Goal: Participate in discussion: Engage in conversation with other users on a specific topic

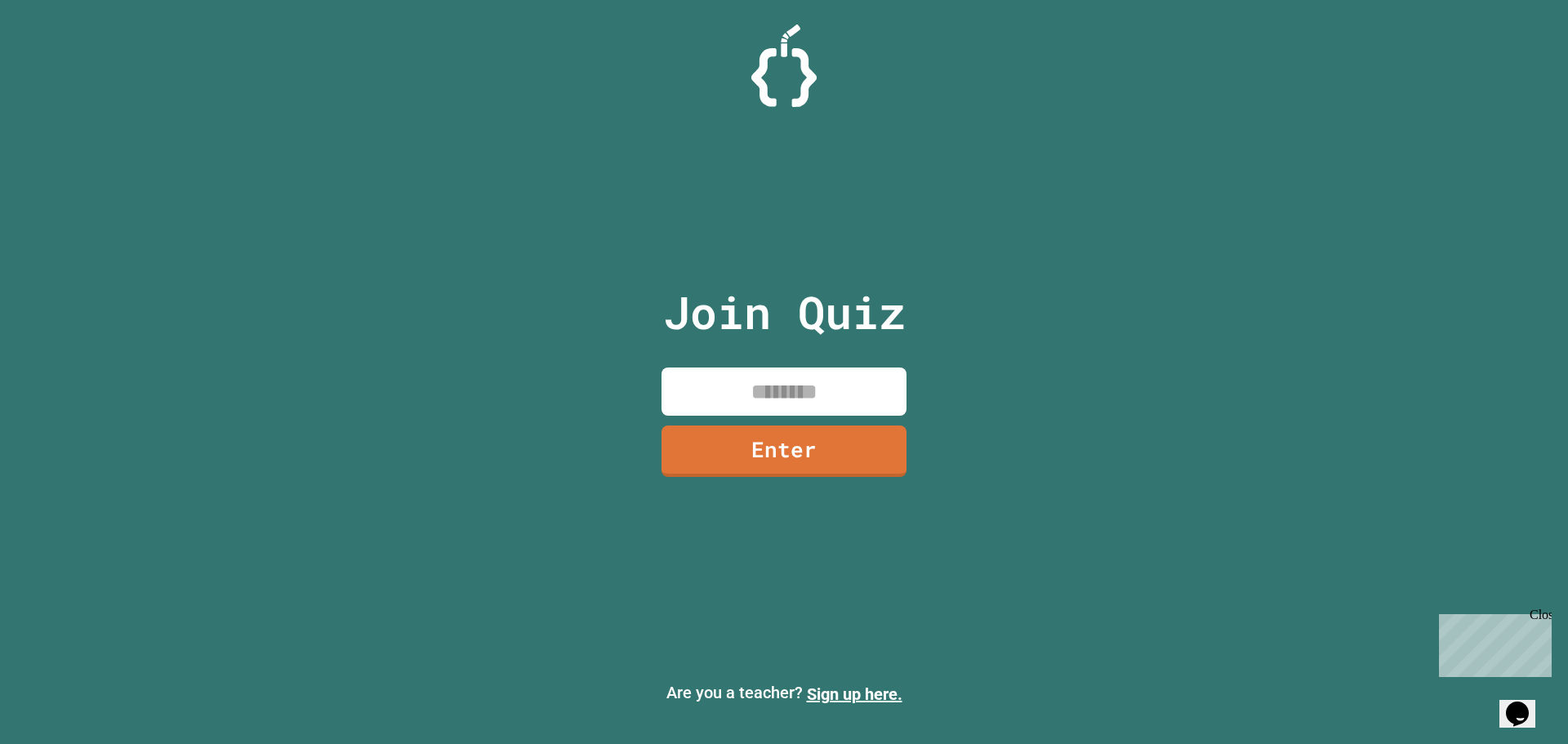
click at [711, 379] on input at bounding box center [784, 391] width 245 height 48
type input "********"
click at [769, 458] on link "Enter" at bounding box center [784, 449] width 245 height 54
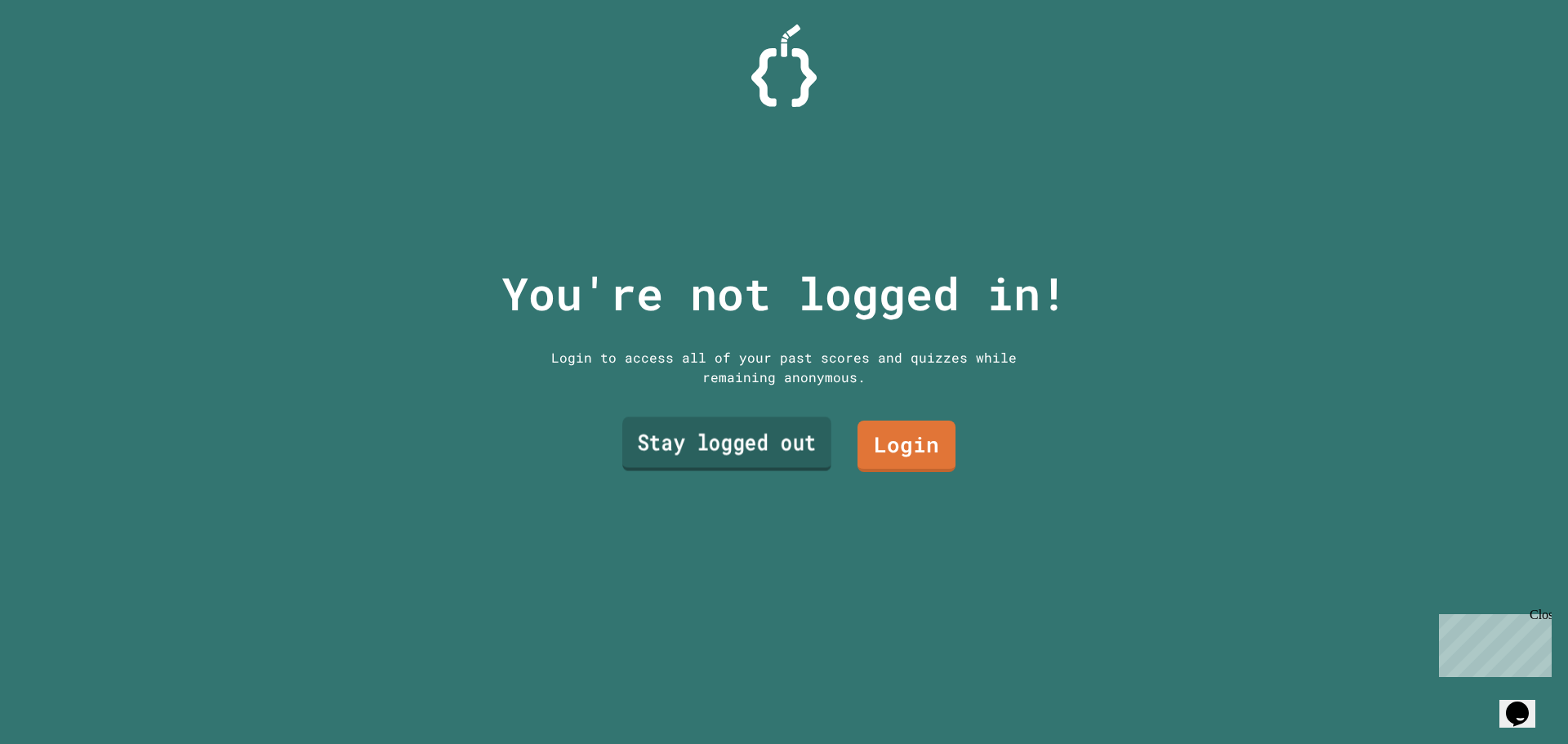
click at [705, 438] on link "Stay logged out" at bounding box center [726, 444] width 209 height 54
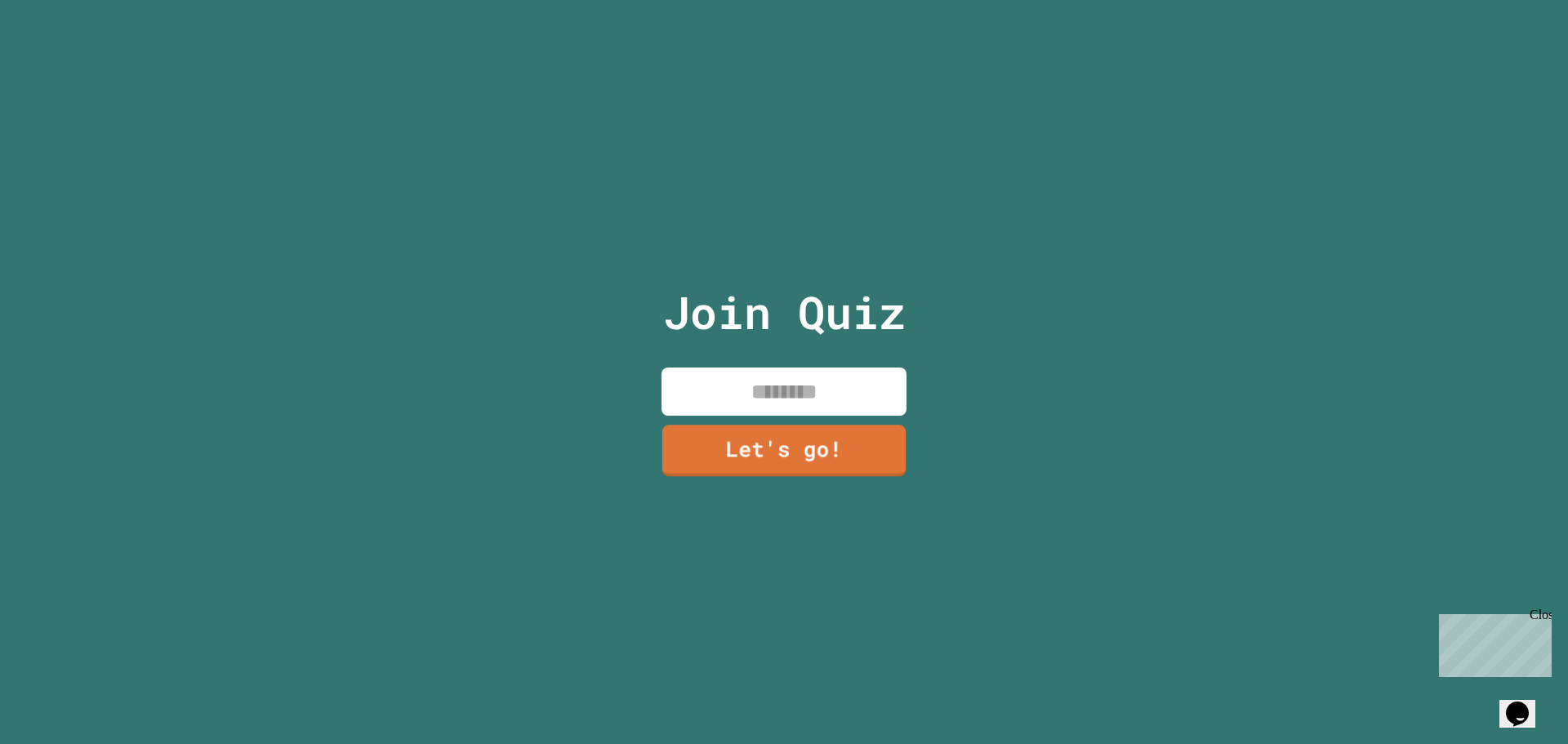
click at [722, 370] on input at bounding box center [784, 391] width 245 height 48
type input "****"
click at [686, 440] on link "Let's go!" at bounding box center [784, 449] width 242 height 54
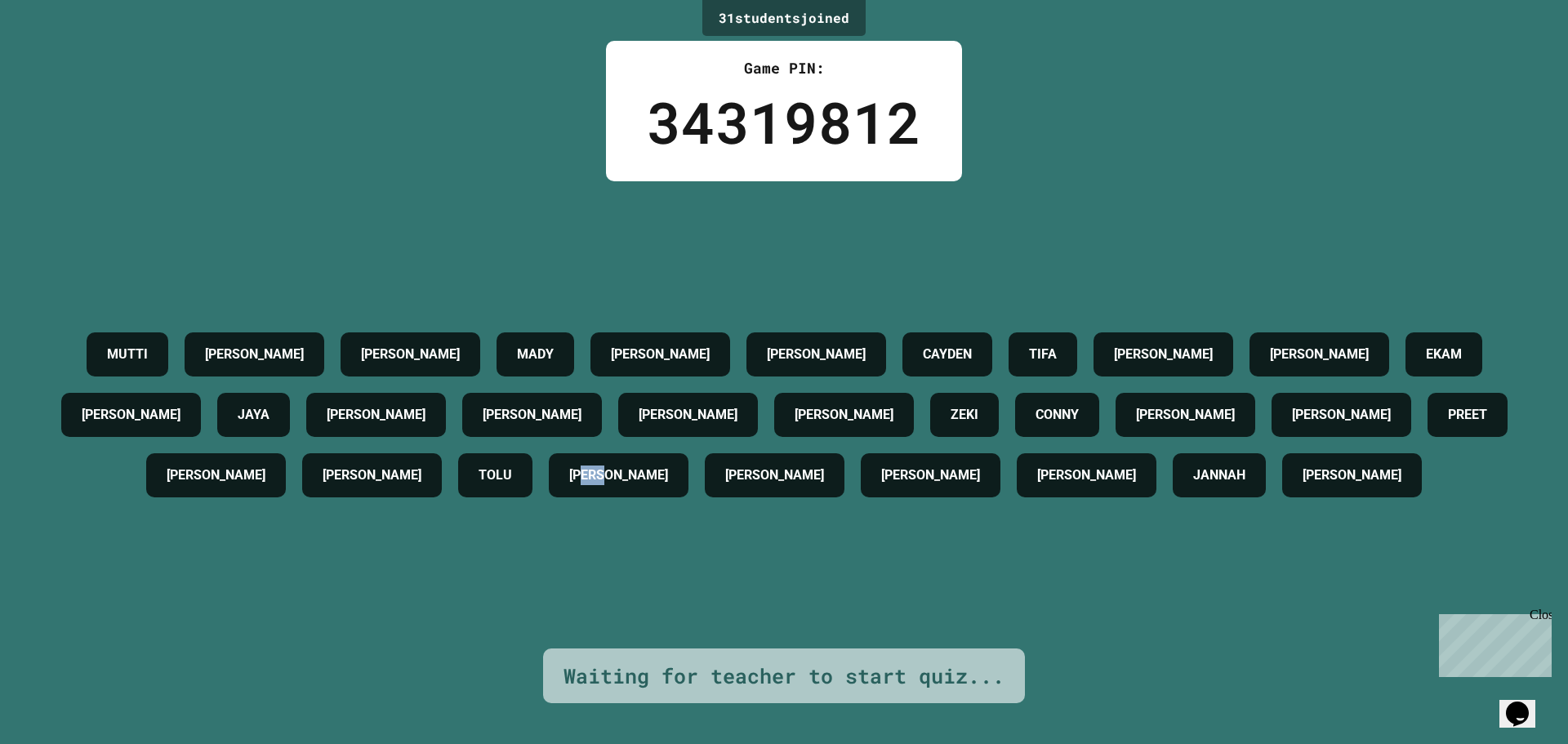
drag, startPoint x: 833, startPoint y: 465, endPoint x: 895, endPoint y: 444, distance: 65.5
click at [689, 453] on div "[PERSON_NAME]" at bounding box center [618, 475] width 139 height 44
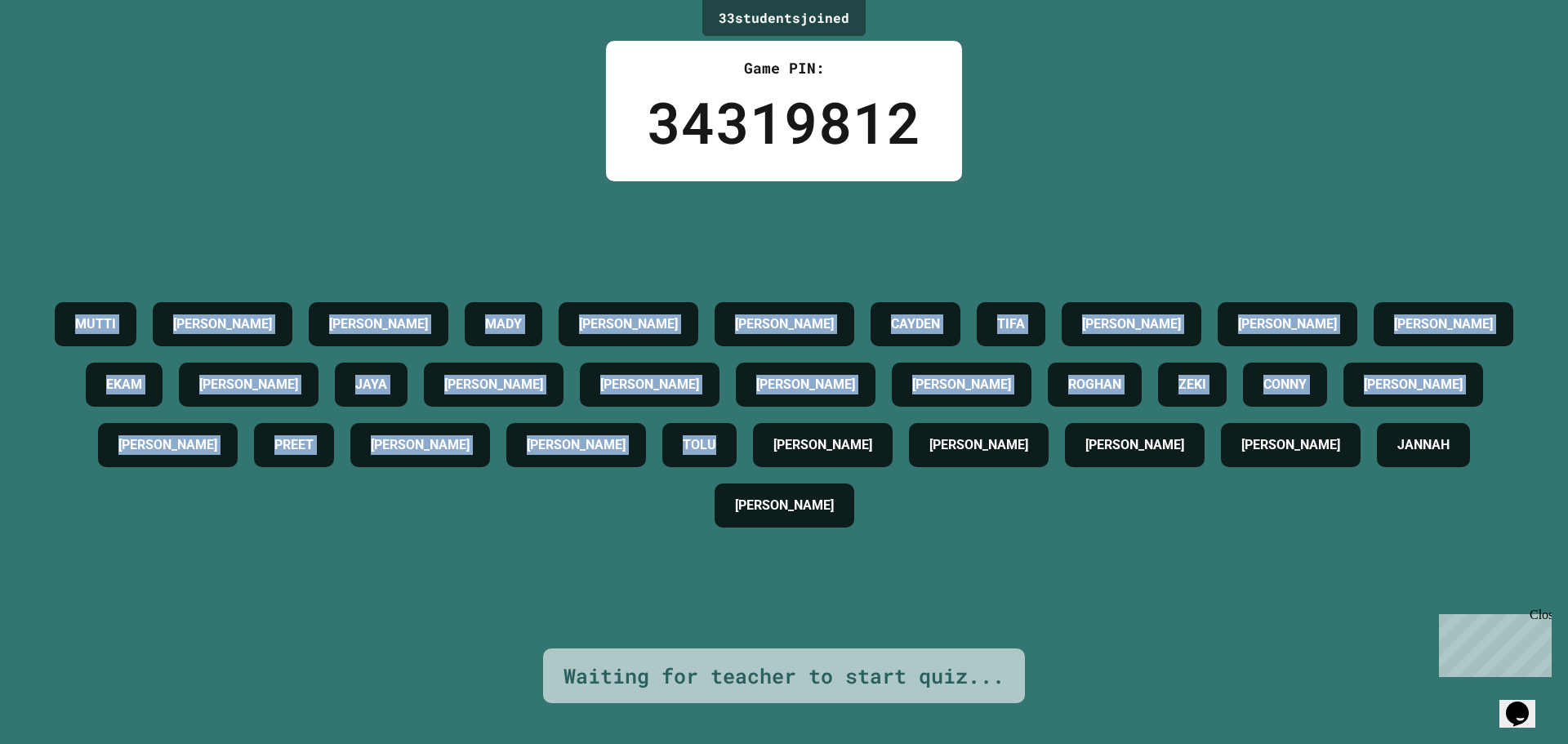
drag, startPoint x: 5, startPoint y: 162, endPoint x: 1140, endPoint y: 535, distance: 1194.7
click at [1139, 535] on div "33 student s joined Game PIN: 34319812 [PERSON_NAME] [PERSON_NAME] [PERSON_NAME…" at bounding box center [784, 372] width 1568 height 744
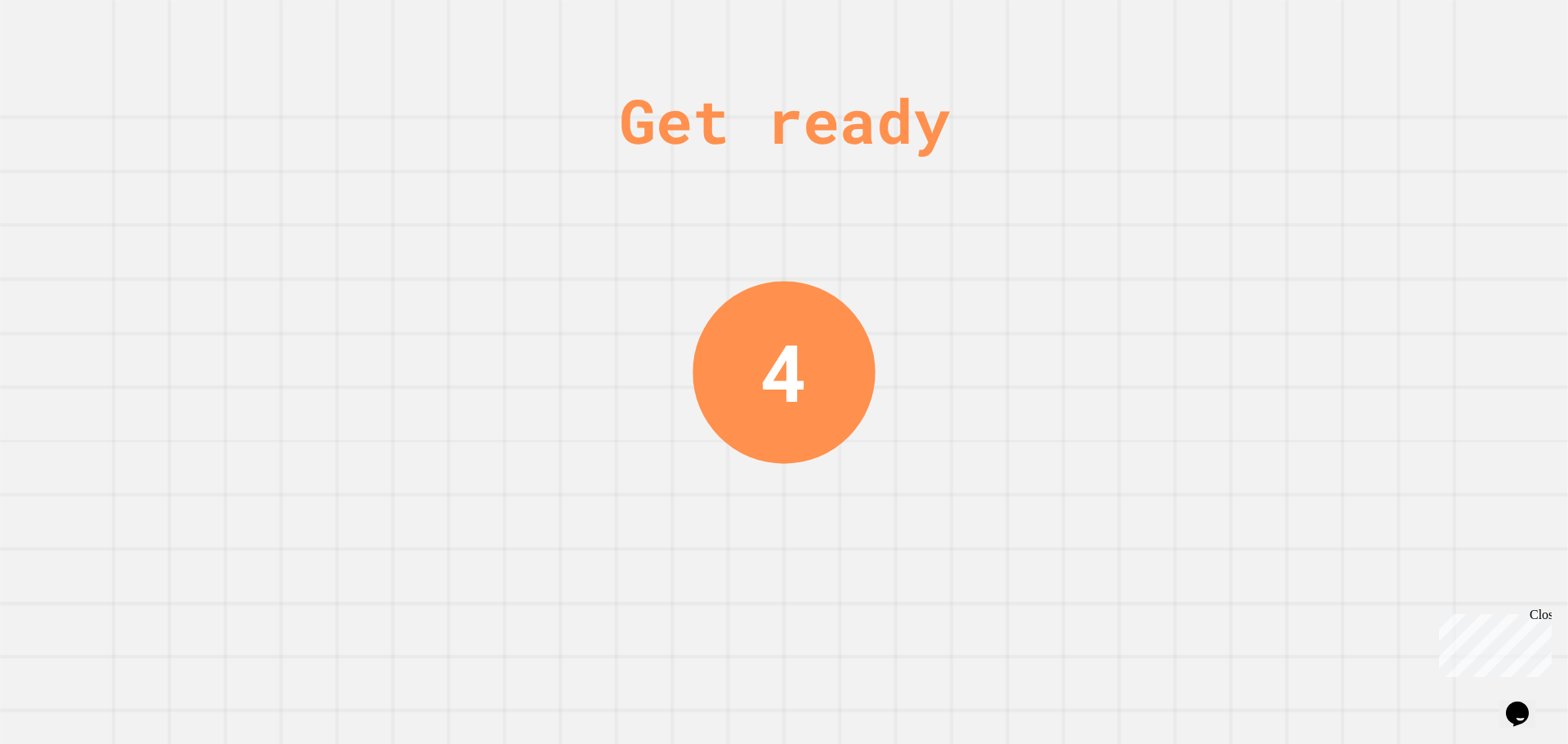
drag, startPoint x: 1048, startPoint y: 521, endPoint x: 99, endPoint y: 292, distance: 976.2
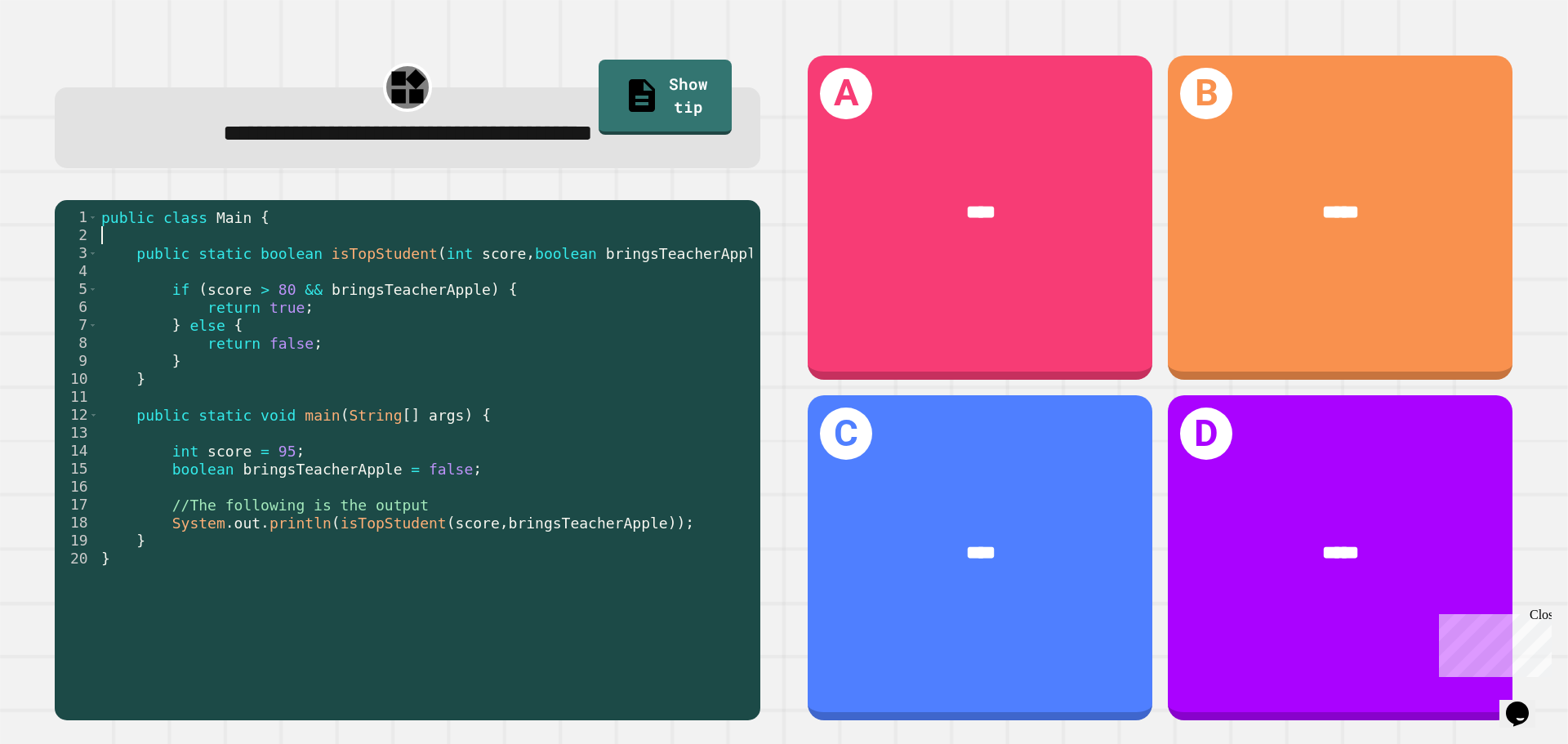
click at [164, 238] on div "public class Main { public static boolean isTopStudent ( int score , boolean br…" at bounding box center [425, 460] width 654 height 503
click at [380, 287] on div "public class Main { public static boolean isTopStudent ( int score , boolean br…" at bounding box center [425, 460] width 654 height 503
click at [502, 245] on div "public class Main { public static boolean isTopStudent ( int score , boolean br…" at bounding box center [425, 460] width 654 height 503
drag, startPoint x: 143, startPoint y: 251, endPoint x: 723, endPoint y: 266, distance: 580.2
click at [723, 266] on div "public class Main { public static boolean isTopStudent ( int score , boolean br…" at bounding box center [425, 460] width 654 height 503
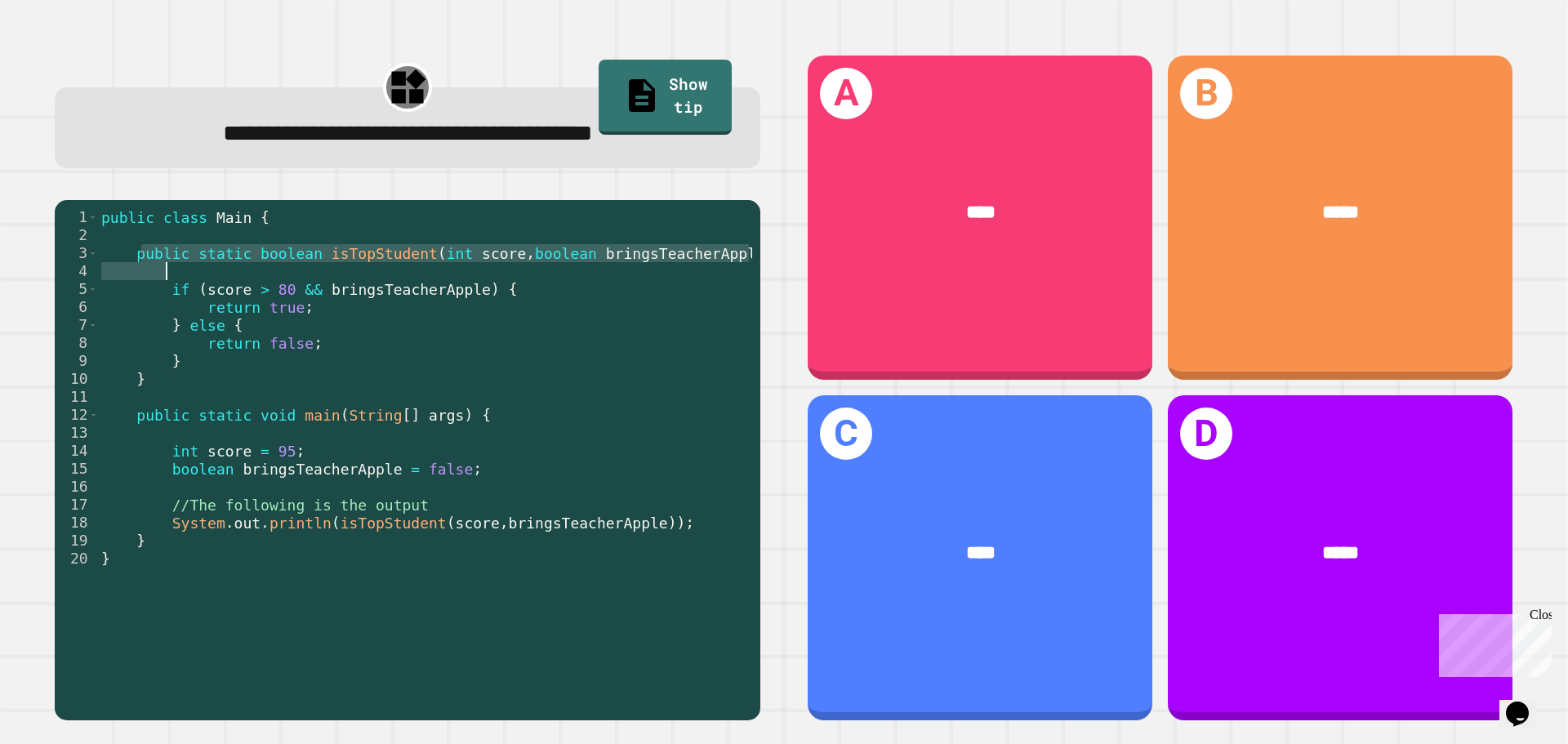
click at [575, 259] on div "public class Main { public static boolean isTopStudent ( int score , boolean br…" at bounding box center [425, 447] width 654 height 479
click at [520, 267] on div "public class Main { public static boolean isTopStudent ( int score , boolean br…" at bounding box center [425, 460] width 654 height 503
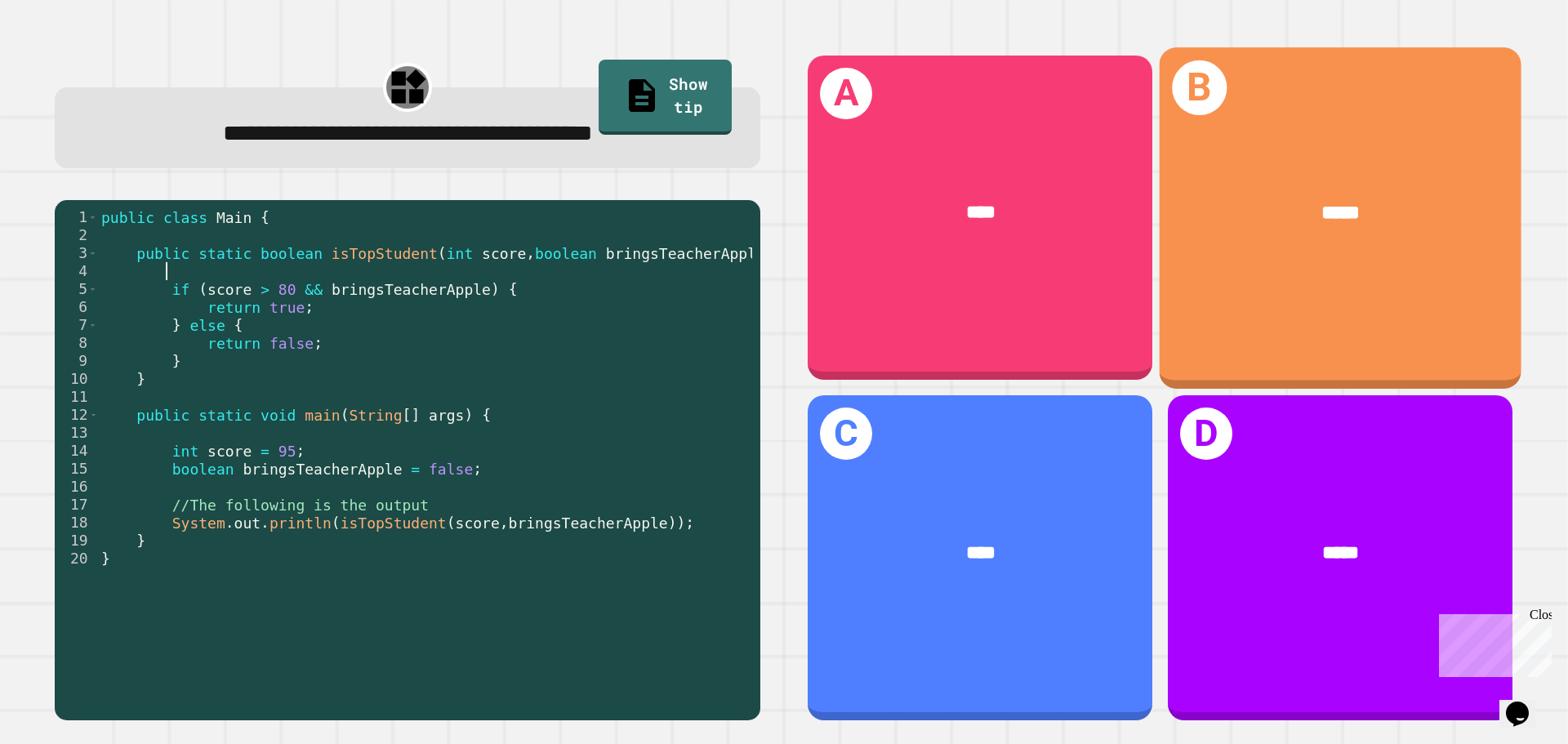
click at [1384, 201] on div "*****" at bounding box center [1340, 212] width 282 height 30
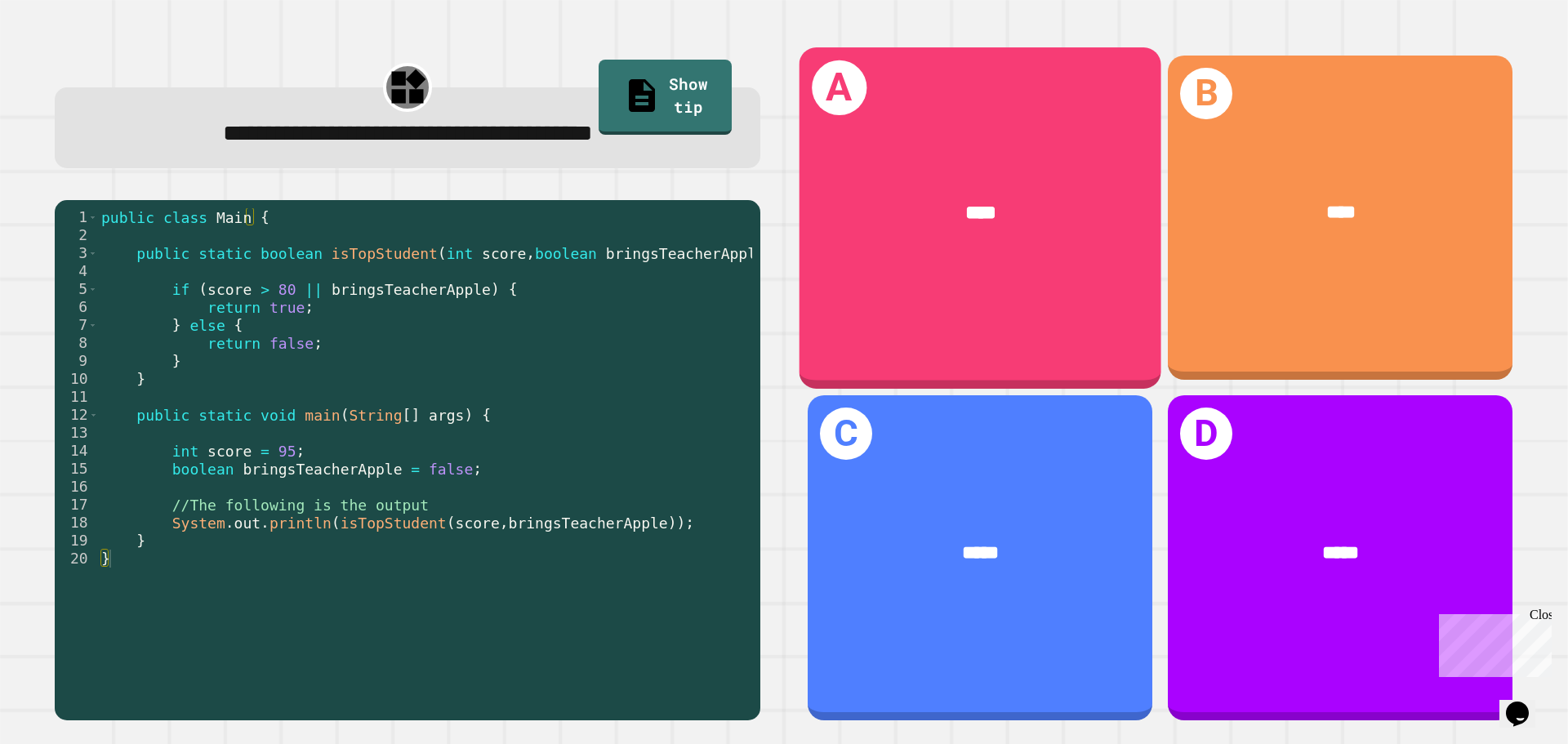
click at [979, 111] on div "A ****" at bounding box center [979, 217] width 361 height 340
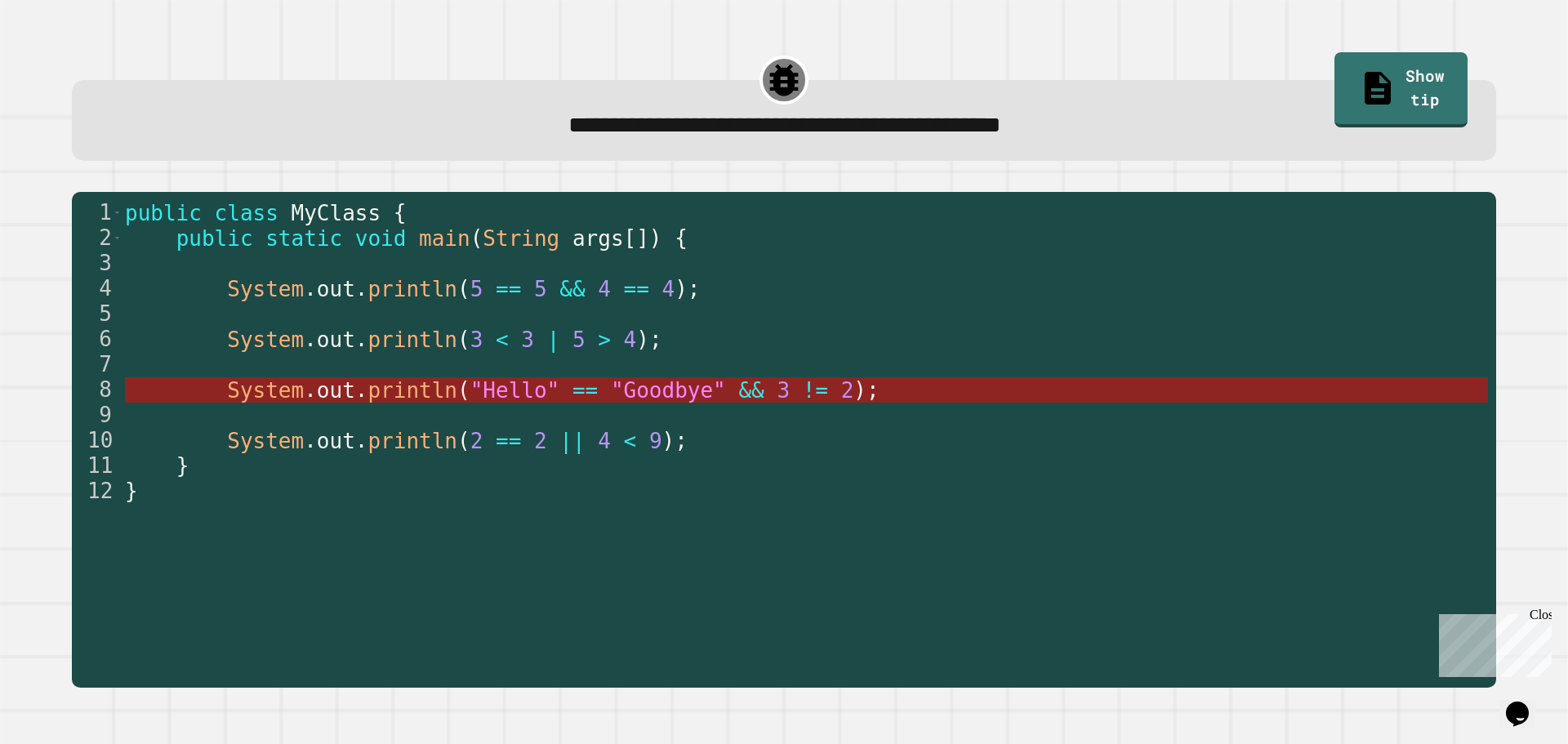
click at [521, 400] on span ""Hello"" at bounding box center [516, 390] width 90 height 25
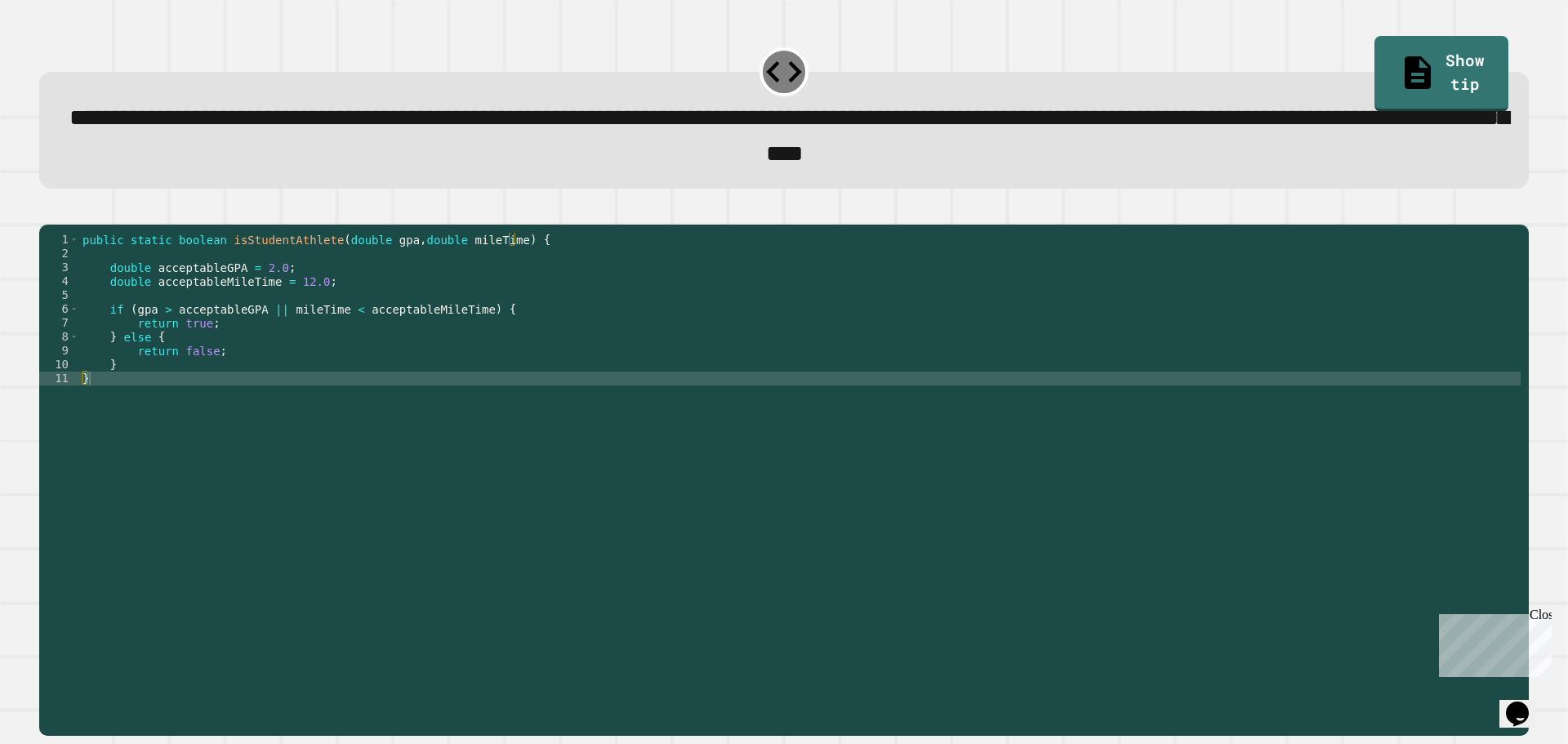
click at [345, 315] on div "public static boolean isStudentAthlete ( double gpa , double mileTime ) { doubl…" at bounding box center [800, 461] width 1441 height 458
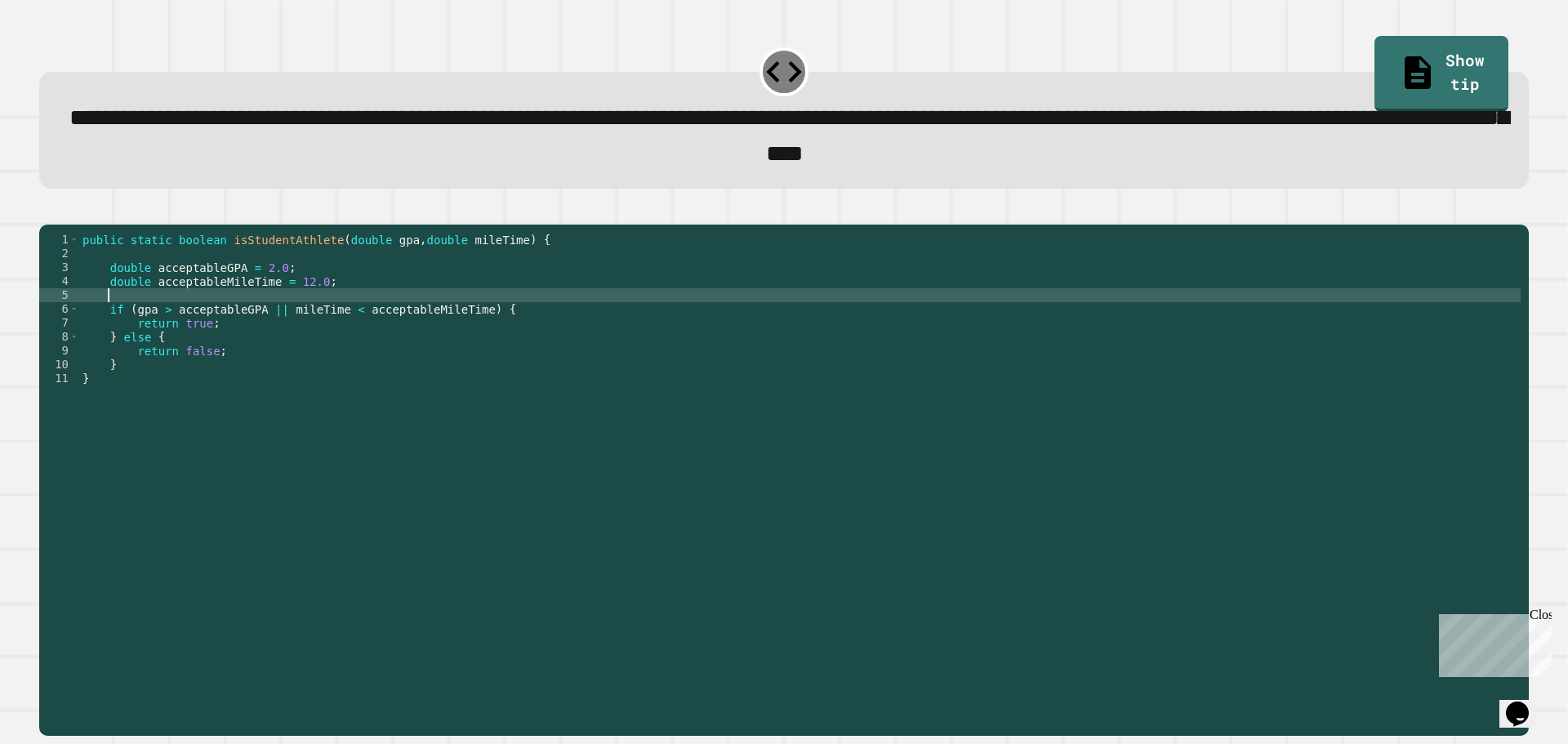
click at [358, 302] on div "public static boolean isStudentAthlete ( double gpa , double mileTime ) { doubl…" at bounding box center [800, 461] width 1441 height 458
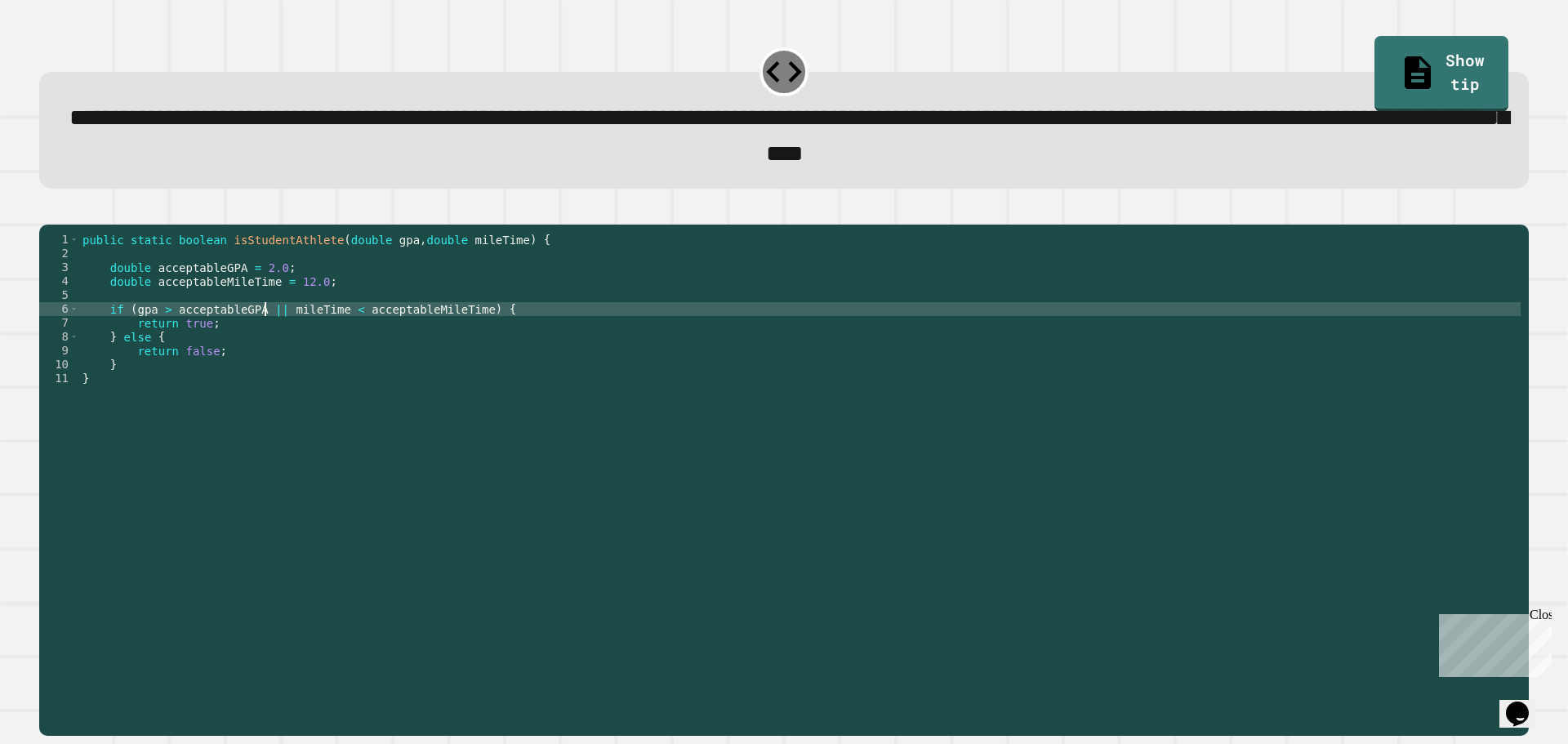
click at [266, 333] on div "public static boolean isStudentAthlete ( double gpa , double mileTime ) { doubl…" at bounding box center [800, 461] width 1441 height 458
click at [330, 339] on div "public static boolean isStudentAthlete ( double gpa , double mileTime ) { doubl…" at bounding box center [800, 461] width 1441 height 458
type textarea "**********"
click at [48, 211] on icon "button" at bounding box center [48, 211] width 0 height 0
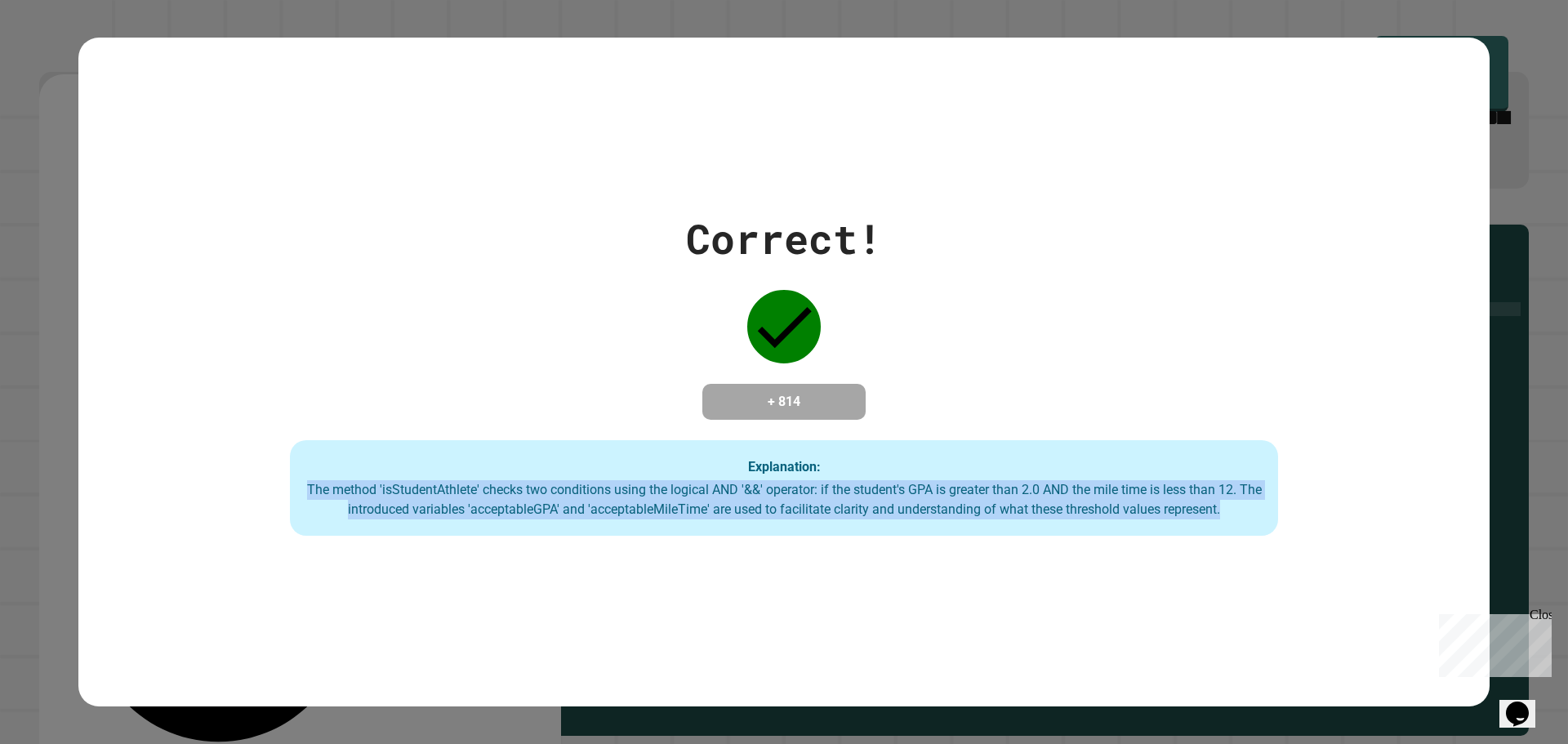
drag, startPoint x: 308, startPoint y: 497, endPoint x: 1252, endPoint y: 530, distance: 944.6
click at [1252, 530] on div "Explanation: The method 'isStudentAthlete' checks two conditions using the logi…" at bounding box center [784, 488] width 988 height 97
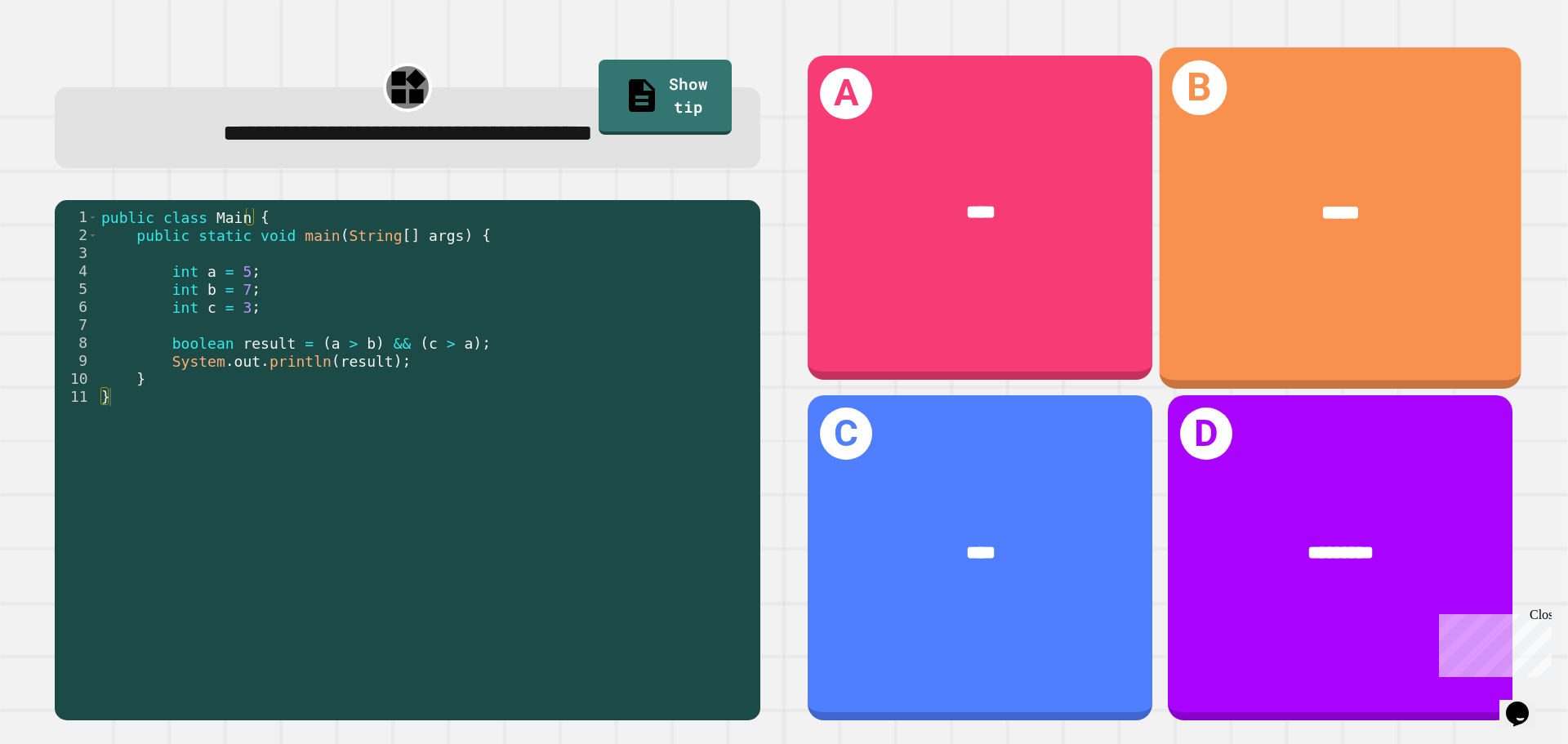
click at [1327, 255] on div "*****" at bounding box center [1340, 212] width 361 height 109
